Goal: Transaction & Acquisition: Book appointment/travel/reservation

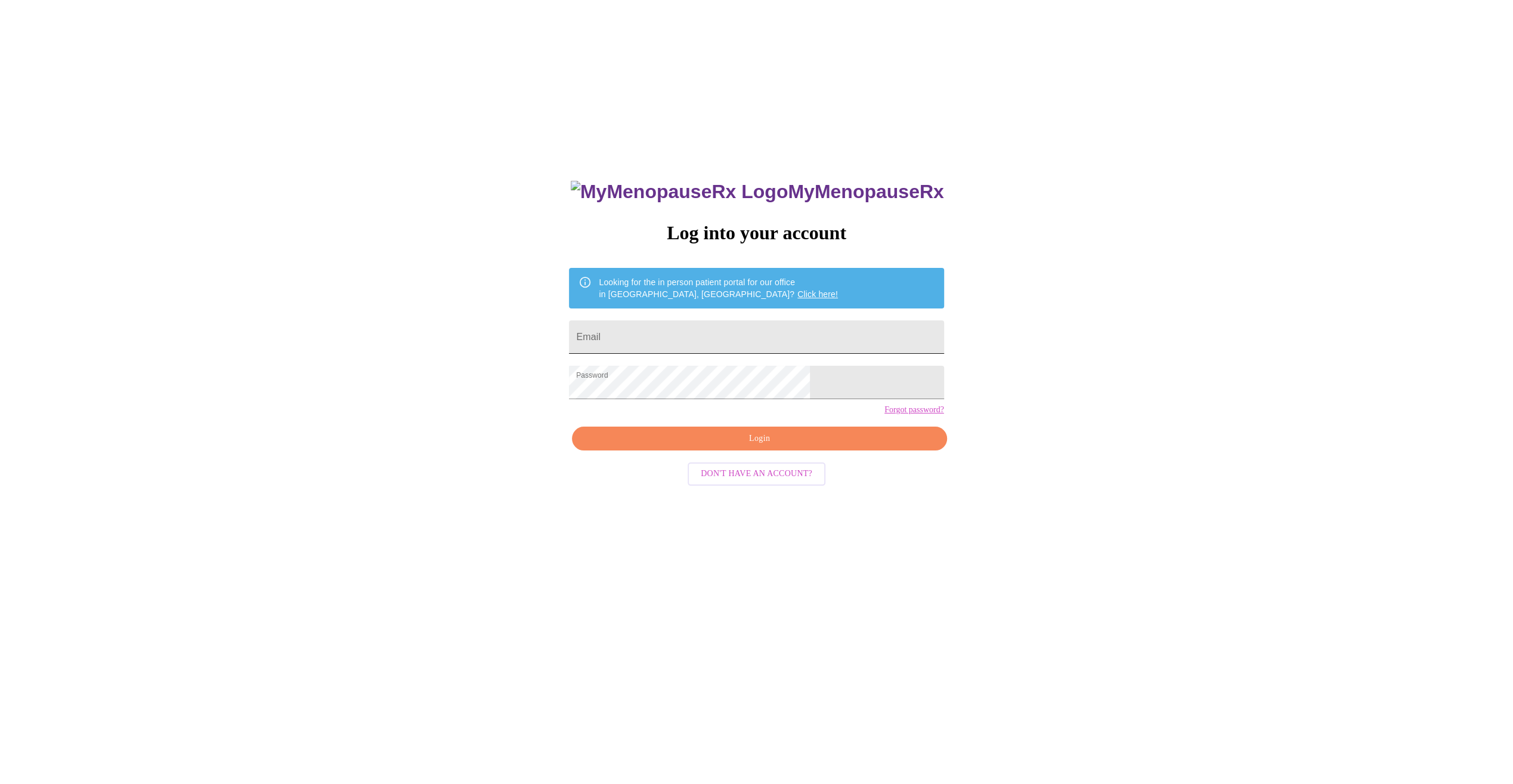
click at [767, 326] on input "Email" at bounding box center [757, 337] width 375 height 33
type input "[PERSON_NAME][EMAIL_ADDRESS][PERSON_NAME][DOMAIN_NAME]"
click at [751, 446] on span "Login" at bounding box center [759, 438] width 347 height 15
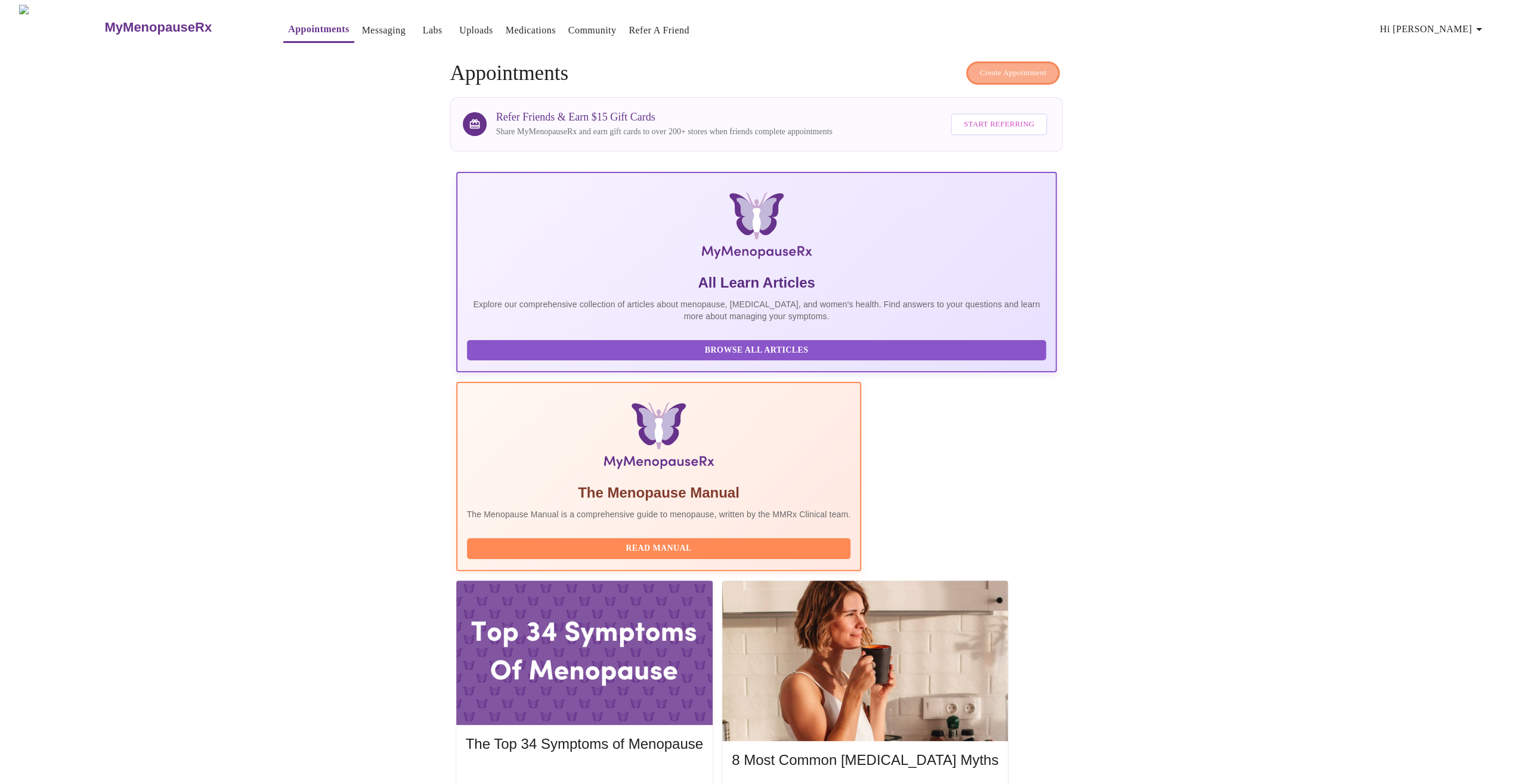
click at [981, 66] on span "Create Appointment" at bounding box center [1014, 73] width 67 height 14
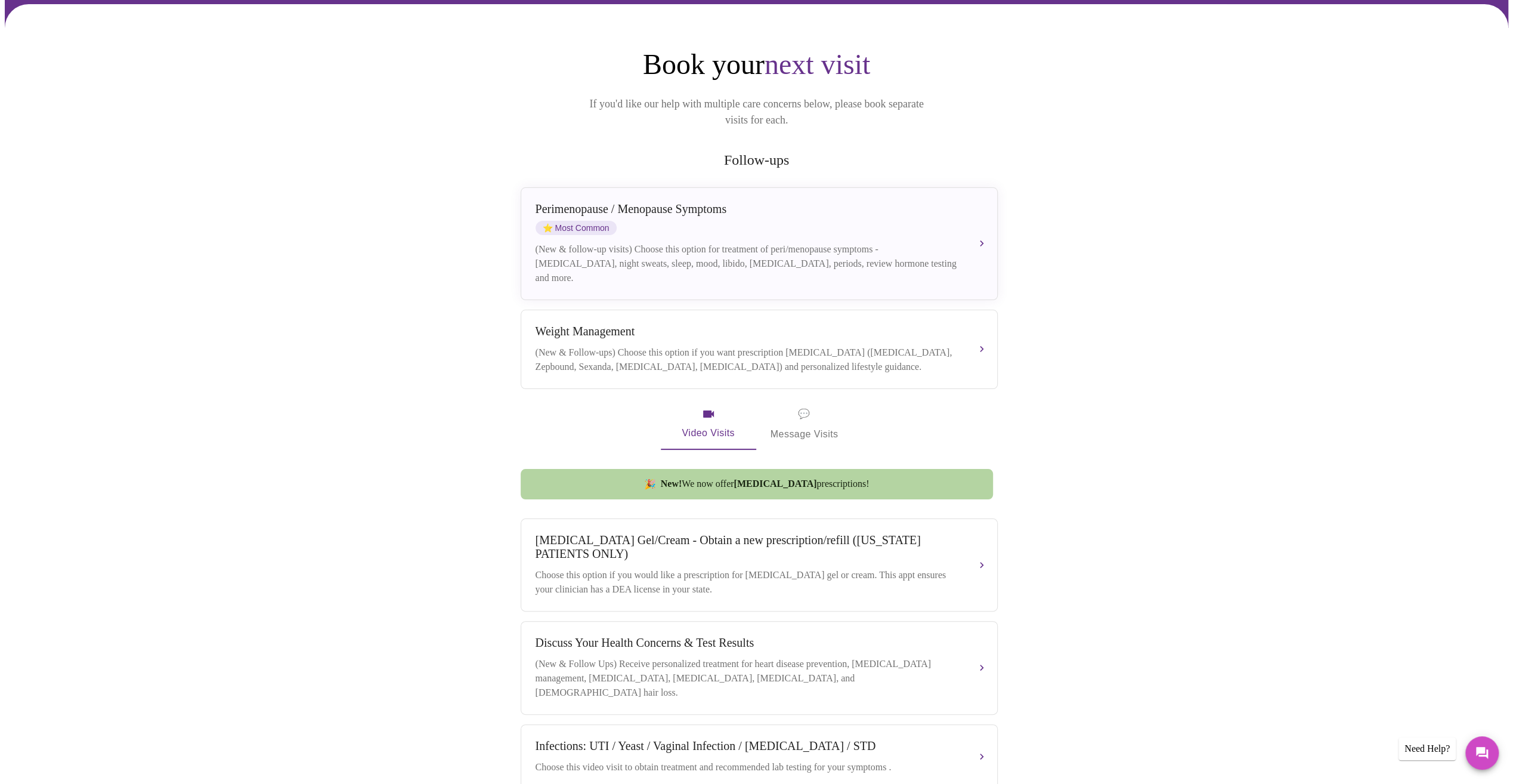
scroll to position [153, 0]
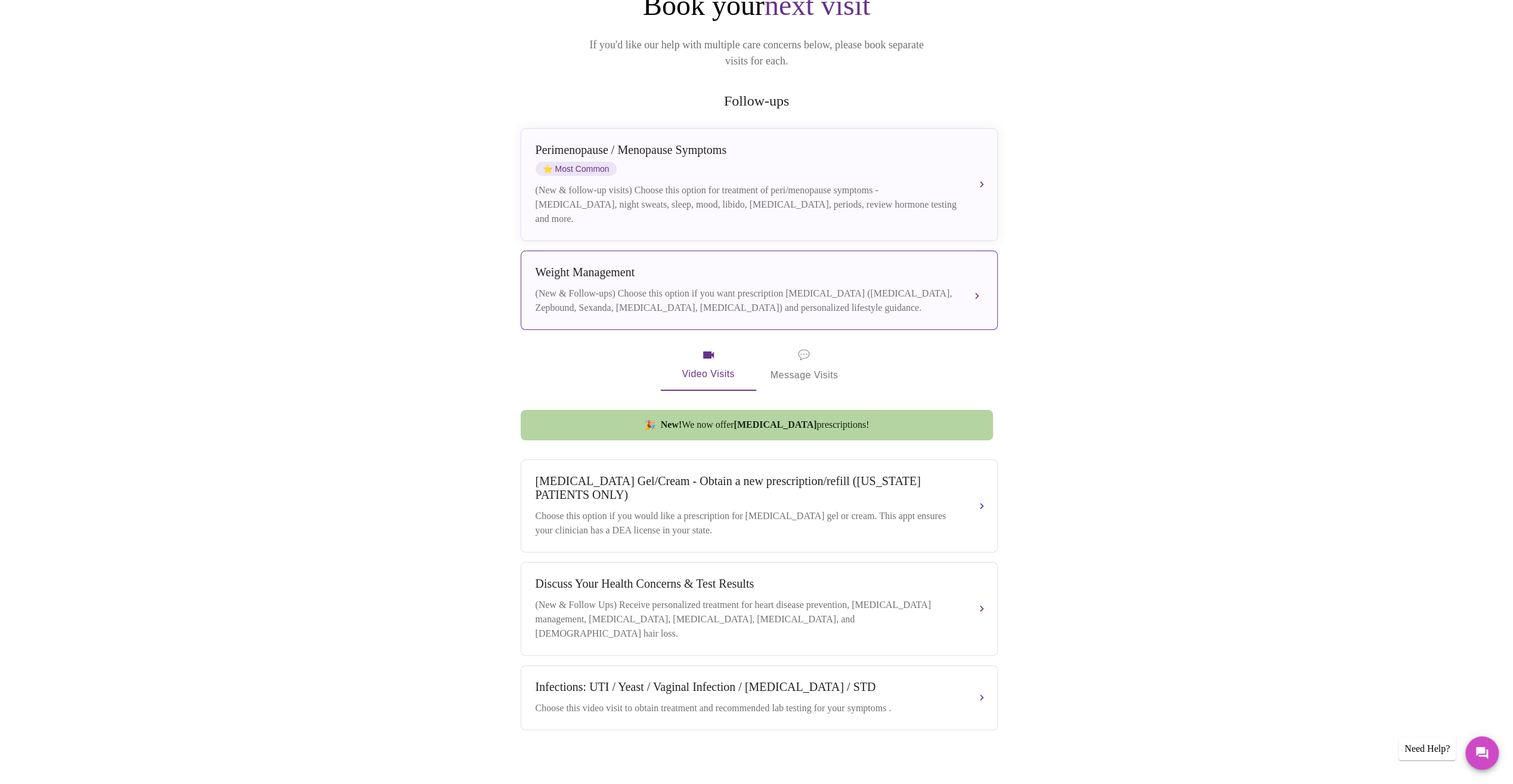
click at [602, 267] on div "[MEDICAL_DATA] (New & Follow-ups) Choose this option if you want prescription […" at bounding box center [759, 290] width 447 height 50
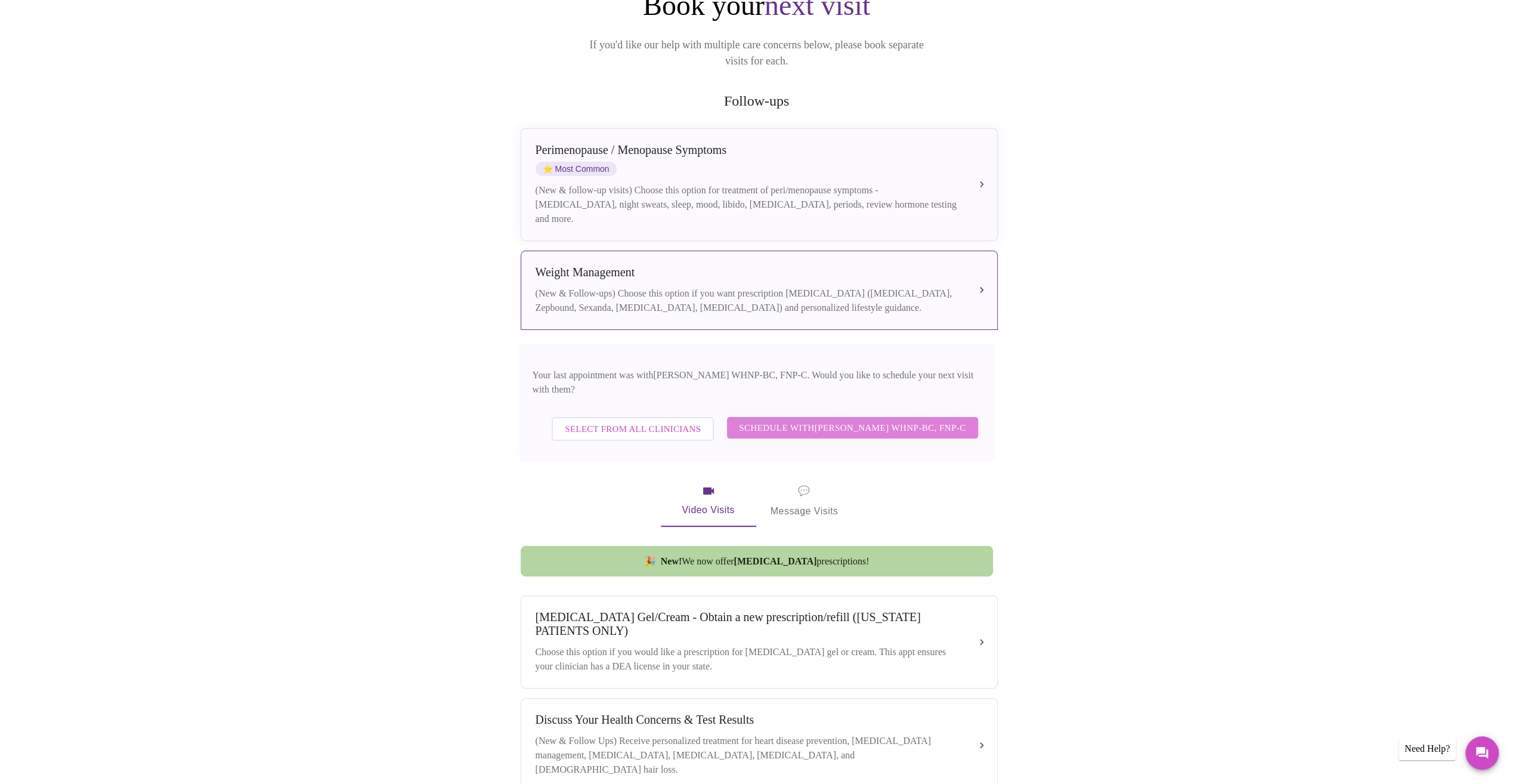
click at [810, 420] on span "Schedule with [PERSON_NAME] WHNP-BC, FNP-C" at bounding box center [852, 427] width 226 height 16
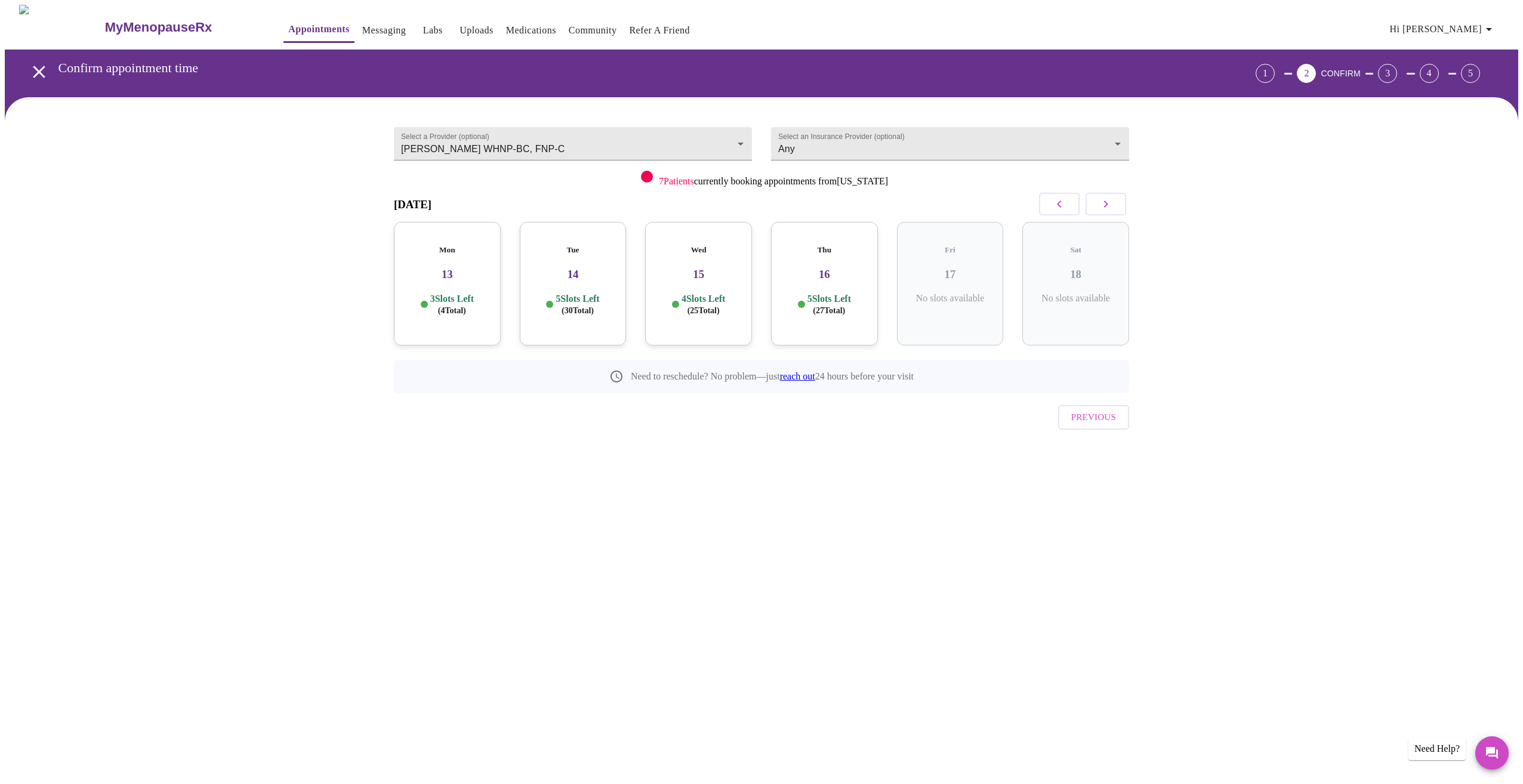
click at [484, 276] on div "Mon 13 3 Slots Left ( 4 Total)" at bounding box center [447, 283] width 107 height 123
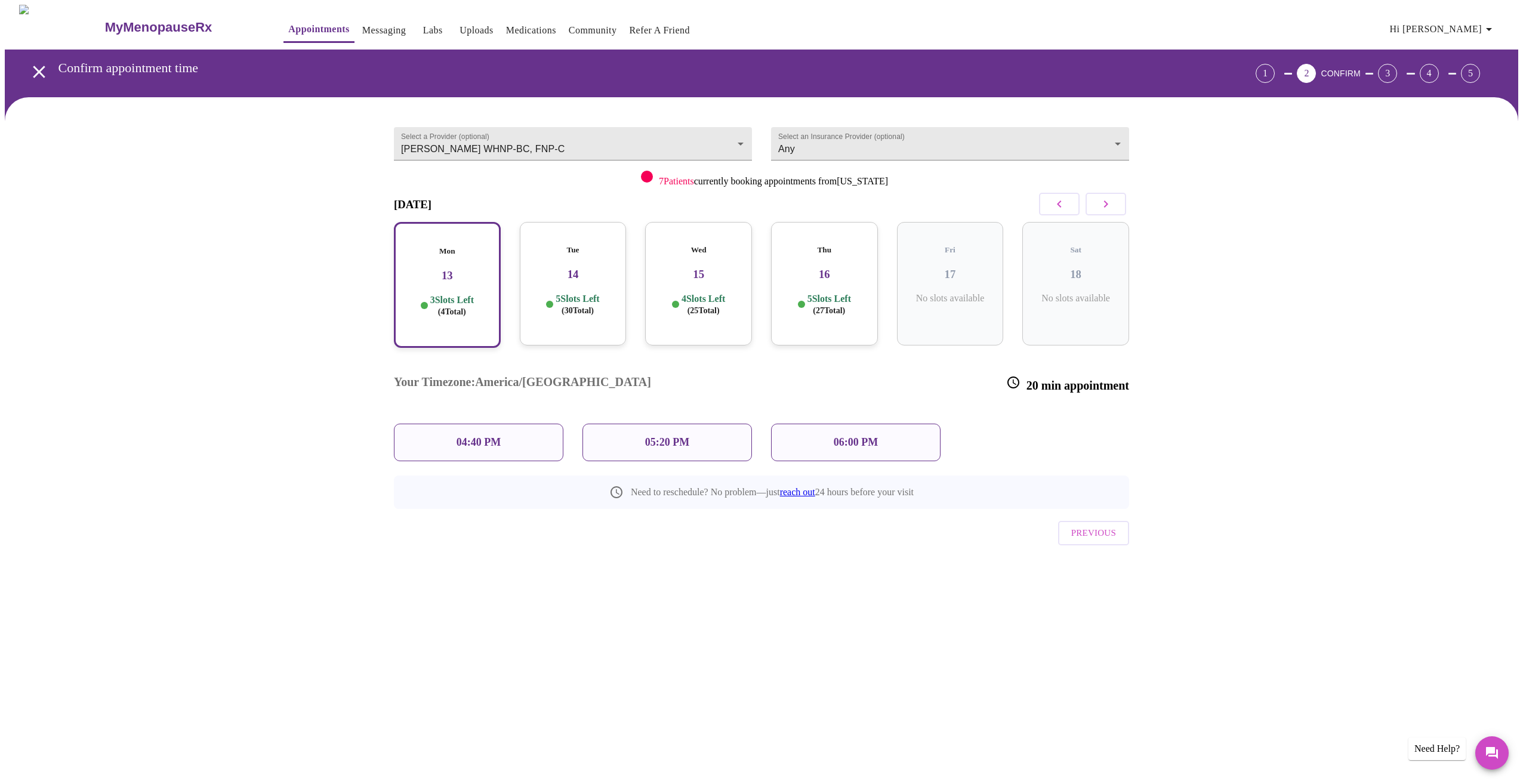
click at [552, 268] on h3 "14" at bounding box center [573, 275] width 87 height 14
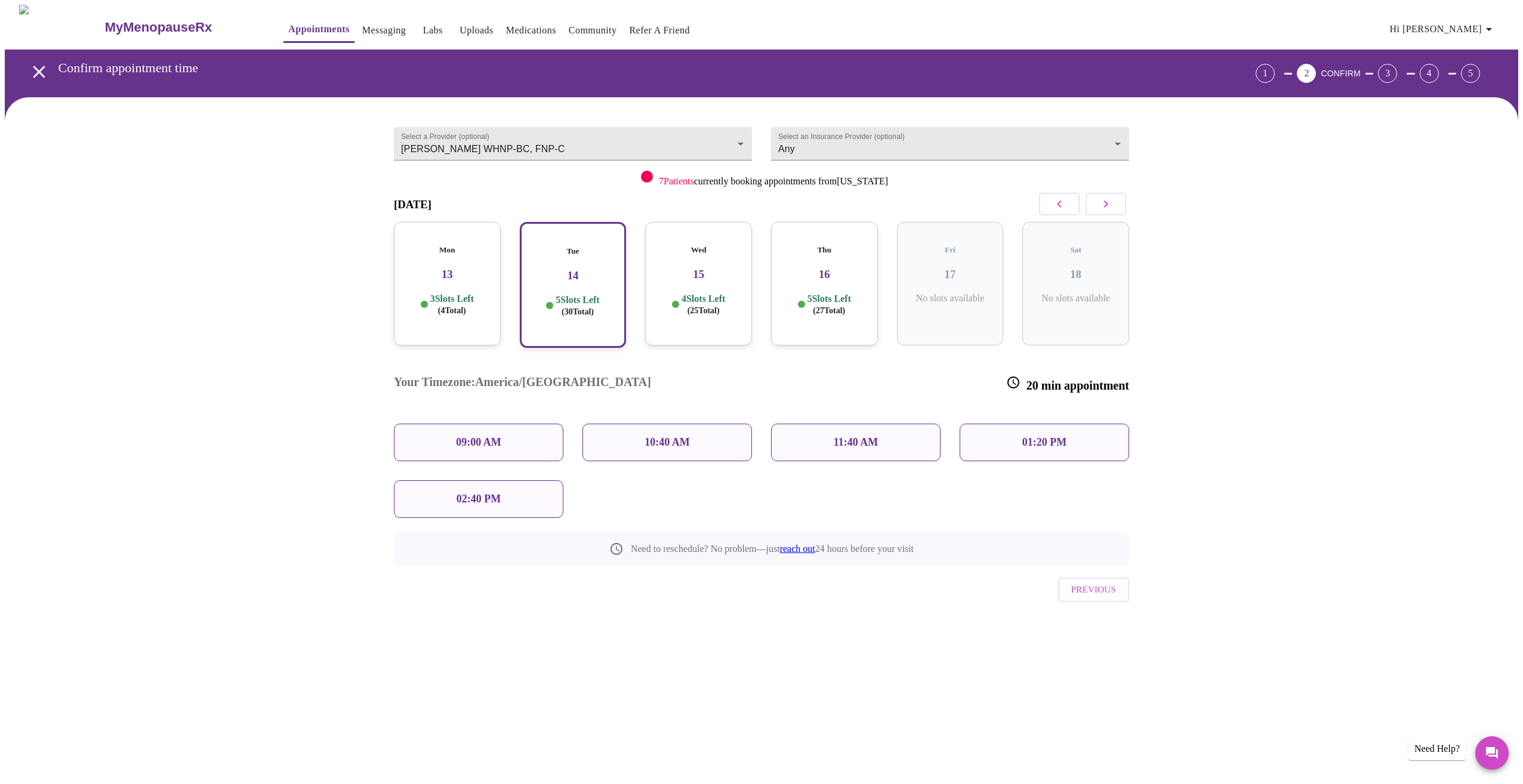
click at [493, 493] on p "02:40 PM" at bounding box center [478, 498] width 44 height 13
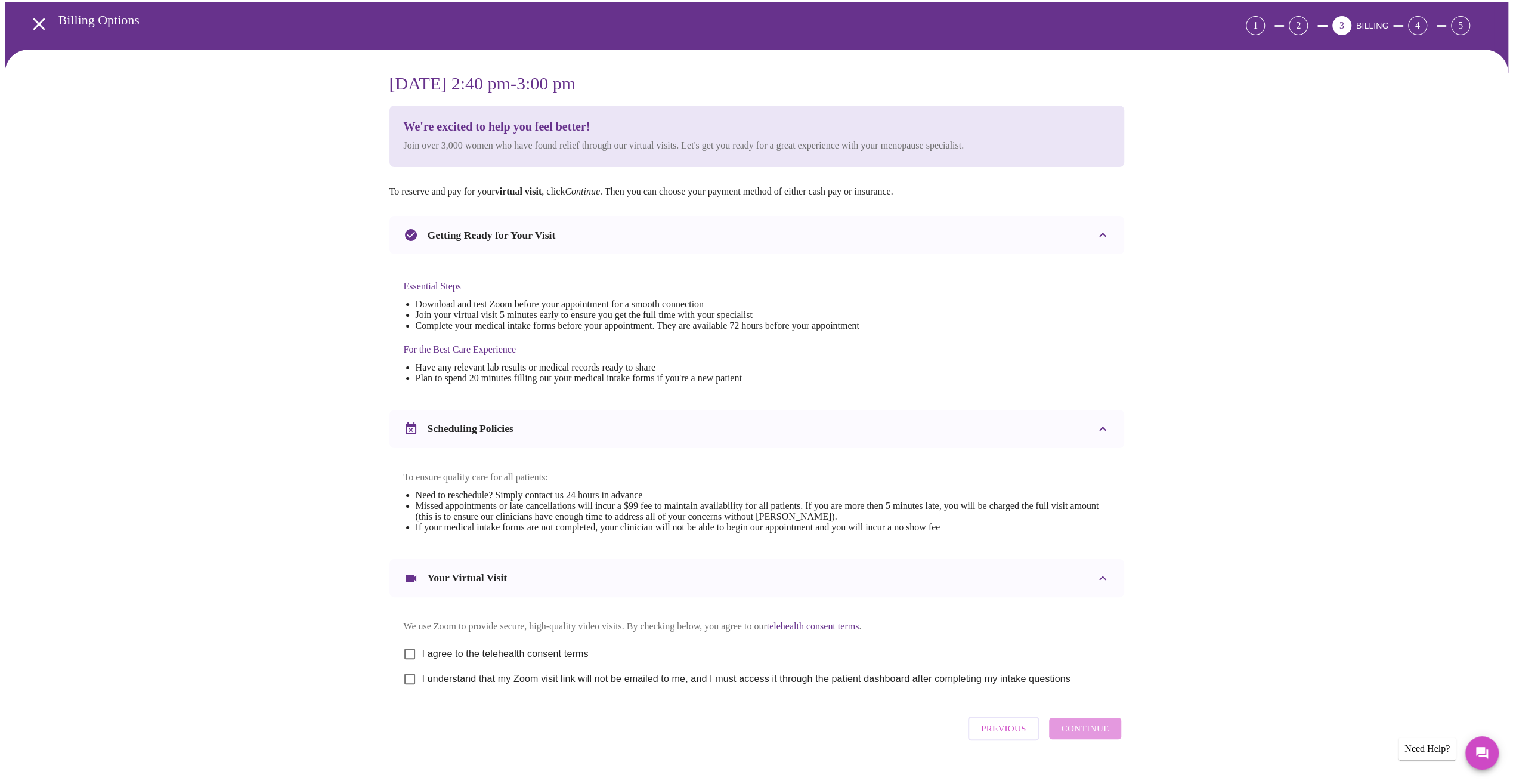
scroll to position [81, 0]
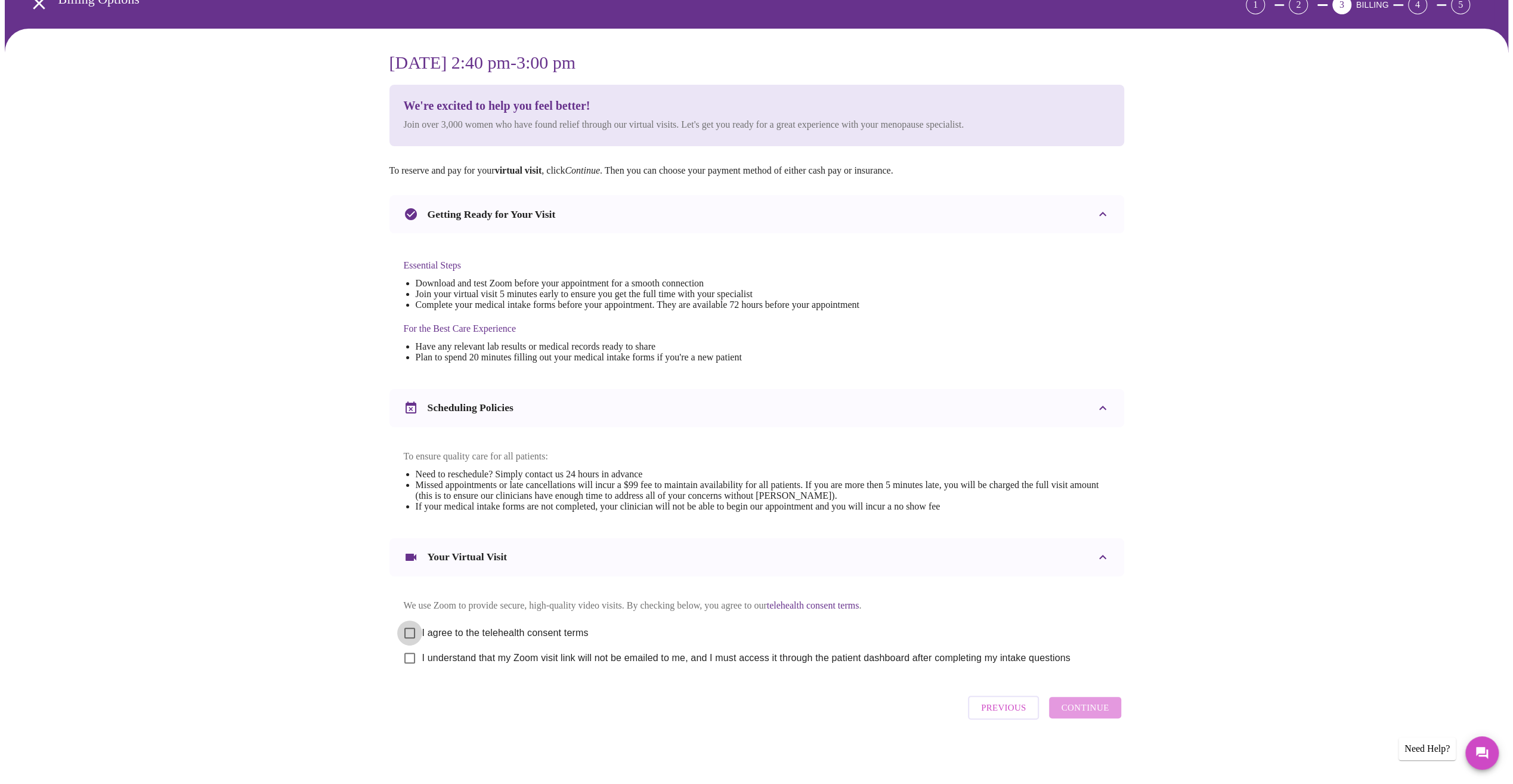
click at [412, 627] on input "I agree to the telehealth consent terms" at bounding box center [410, 632] width 25 height 25
checkbox input "true"
click at [405, 659] on input "I understand that my Zoom visit link will not be emailed to me, and I must acce…" at bounding box center [410, 658] width 25 height 25
checkbox input "true"
drag, startPoint x: 1090, startPoint y: 705, endPoint x: 1094, endPoint y: 698, distance: 8.1
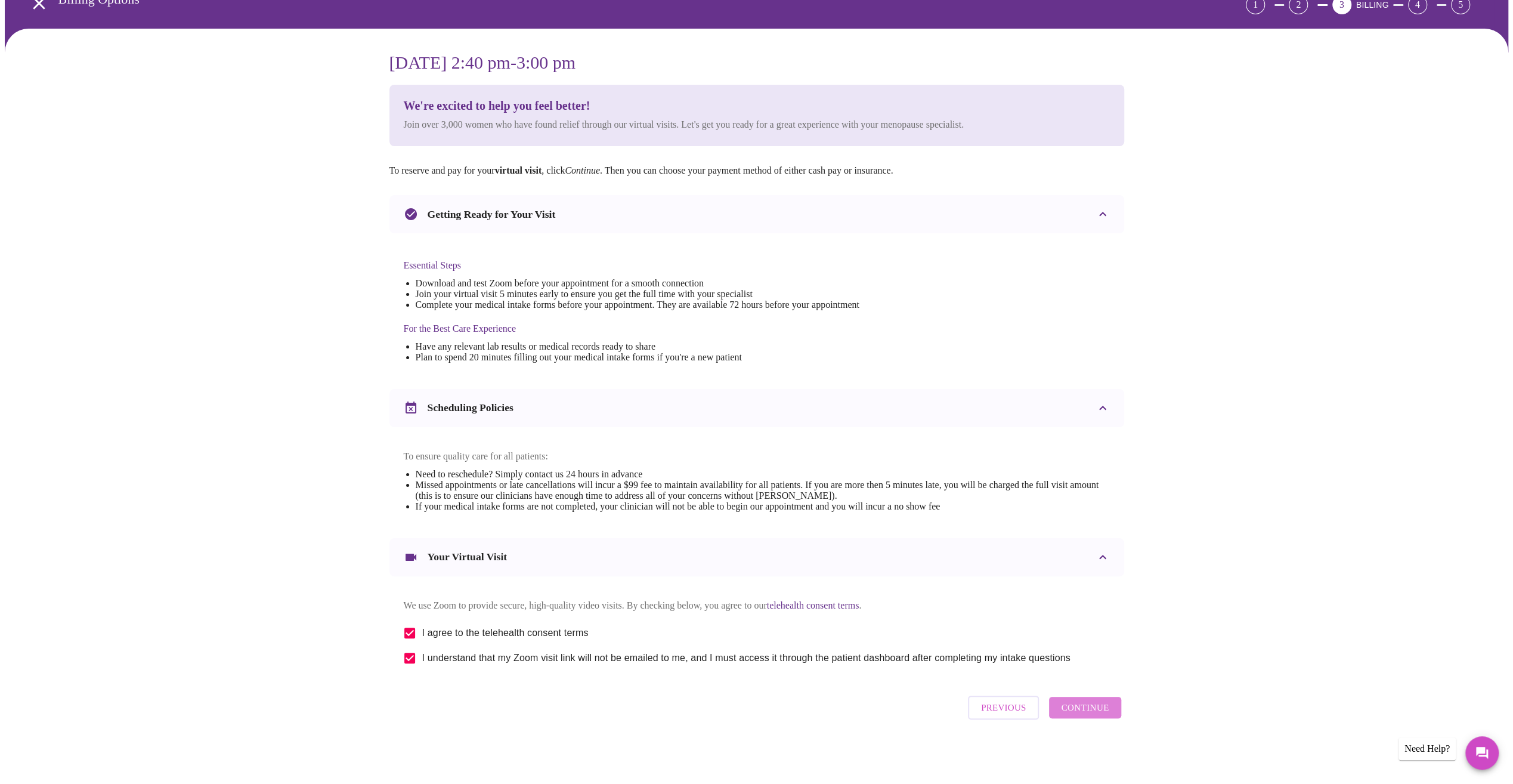
click at [1090, 705] on span "Continue" at bounding box center [1084, 707] width 48 height 16
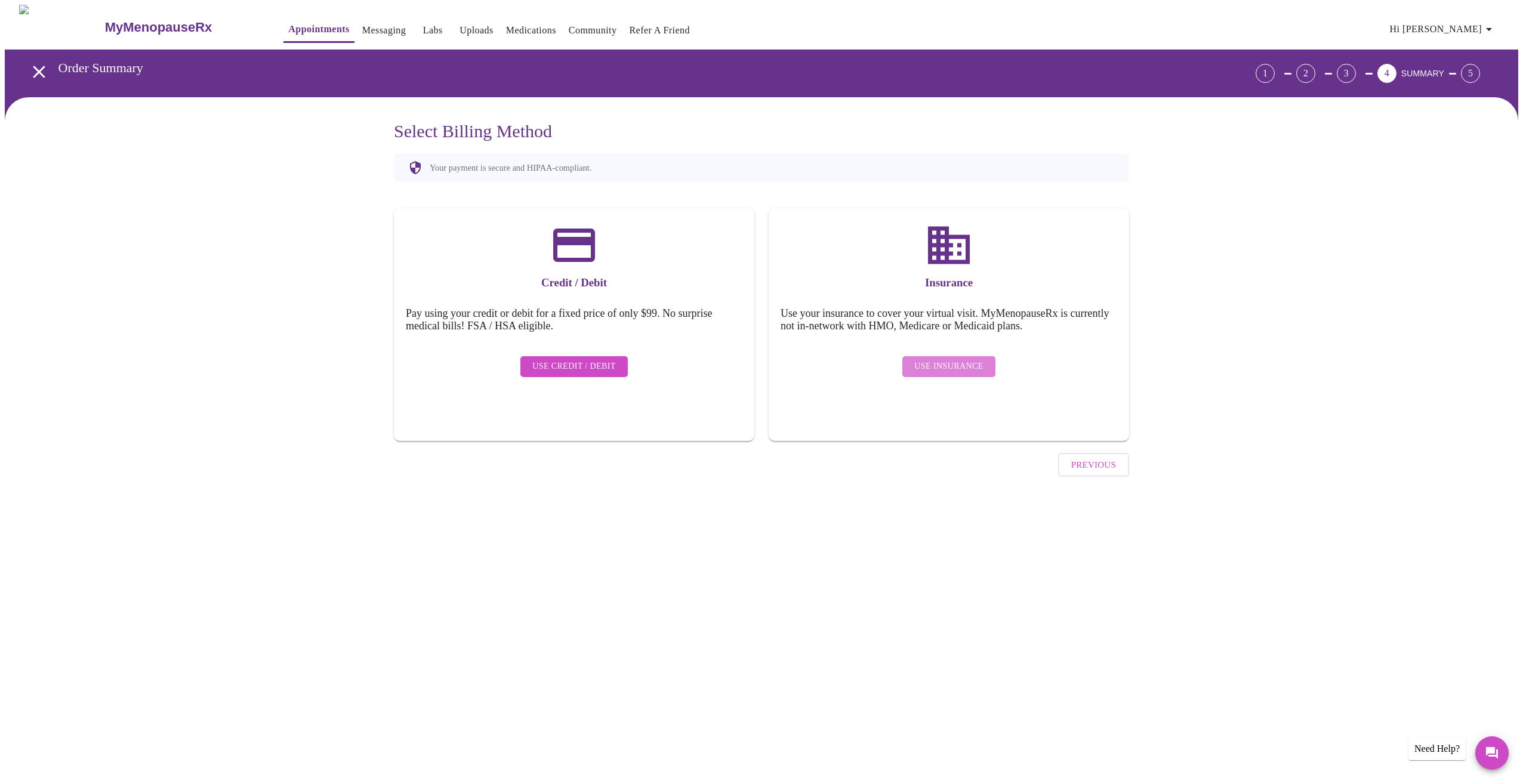
click at [950, 359] on span "Use Insurance" at bounding box center [948, 366] width 69 height 15
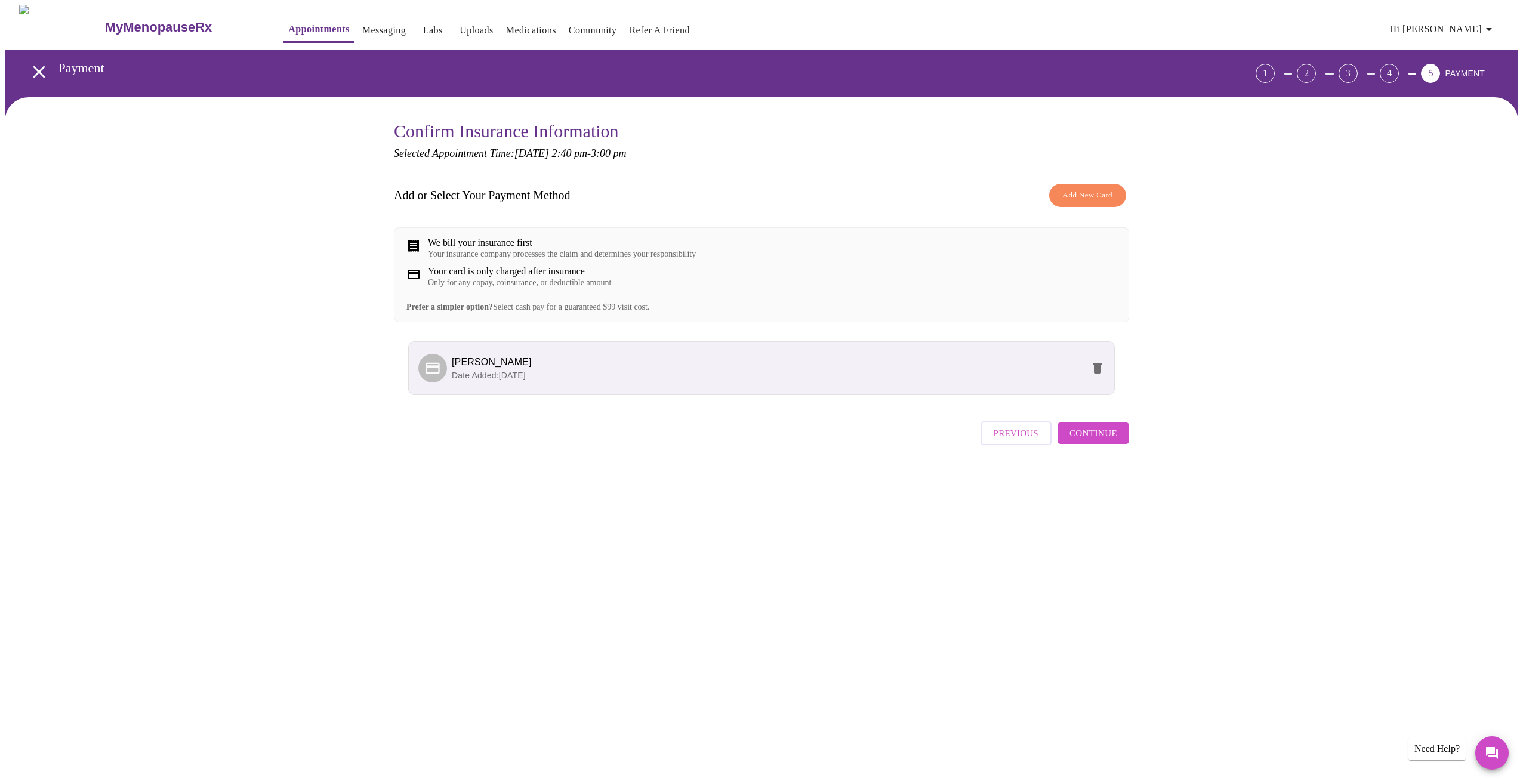
click at [1093, 441] on span "Continue" at bounding box center [1092, 433] width 48 height 16
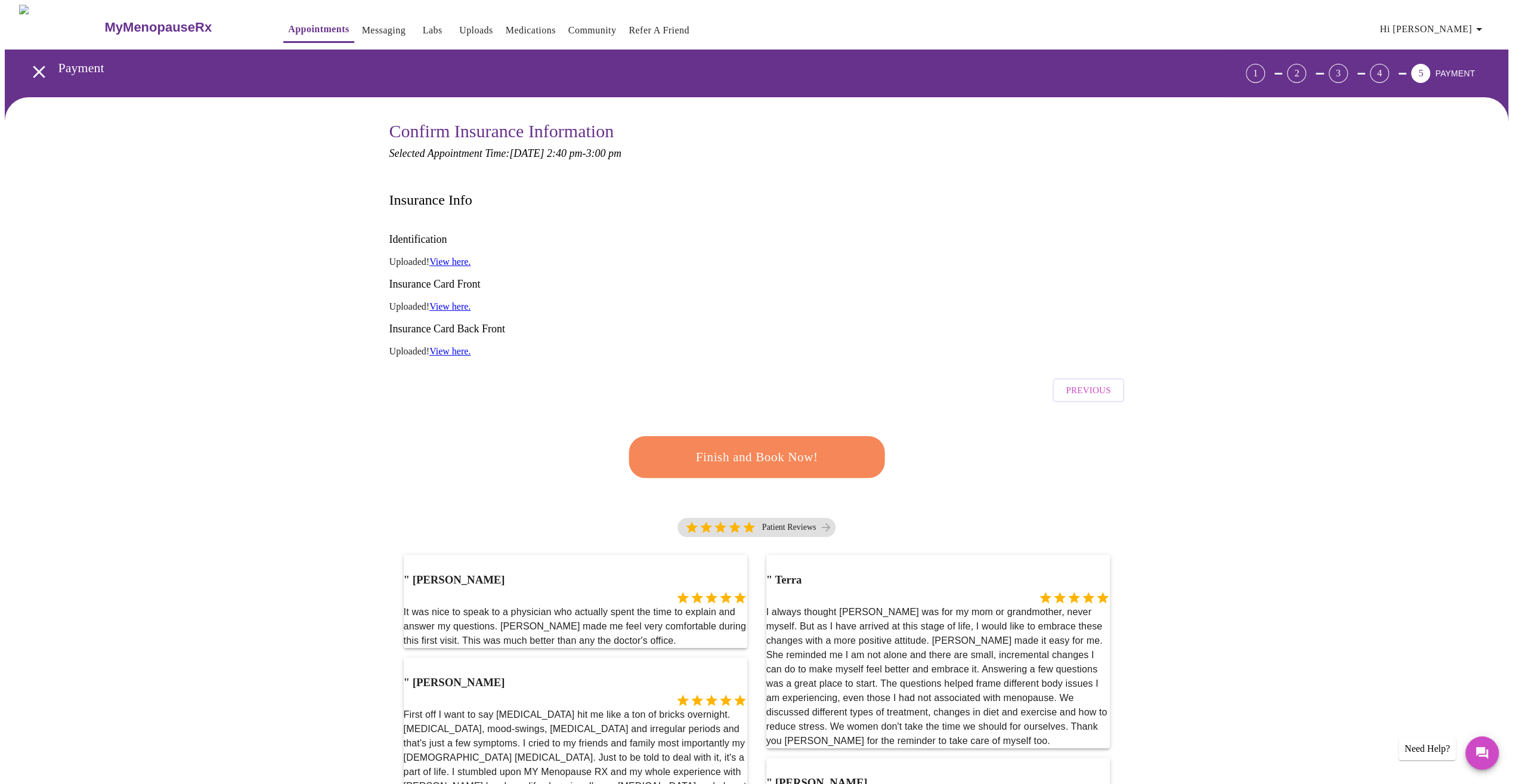
click at [745, 435] on button "Finish and Book Now!" at bounding box center [757, 457] width 260 height 43
